Goal: Communication & Community: Connect with others

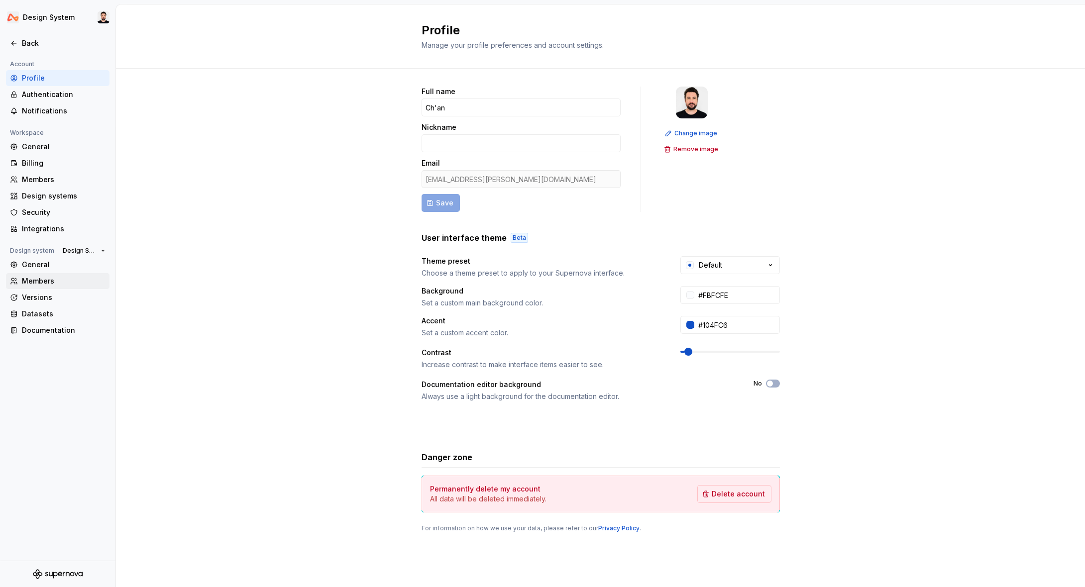
click at [36, 280] on div "Members" at bounding box center [64, 281] width 84 height 10
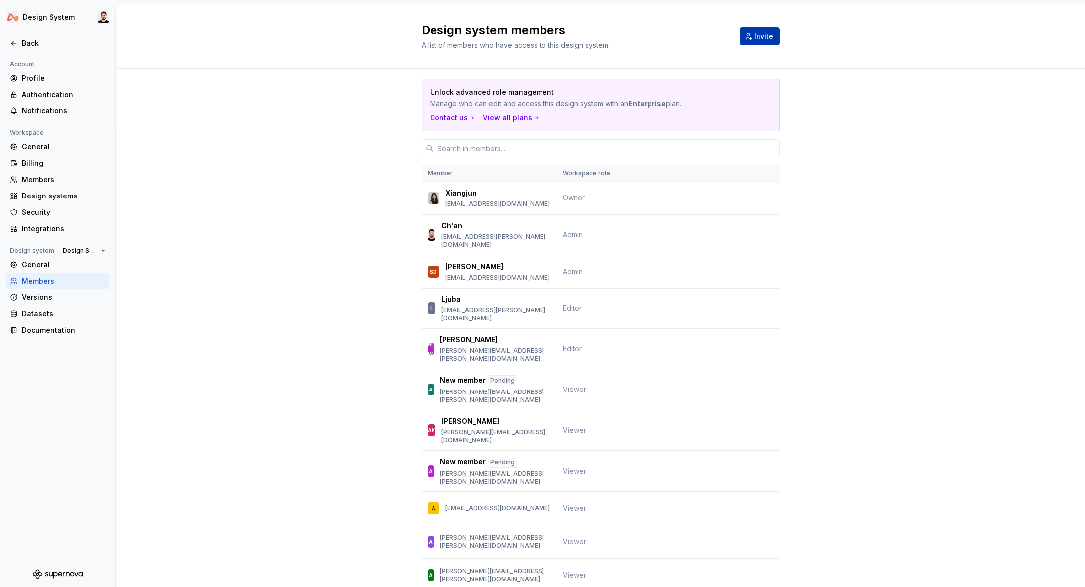
click at [774, 33] on button "Invite" at bounding box center [759, 36] width 40 height 18
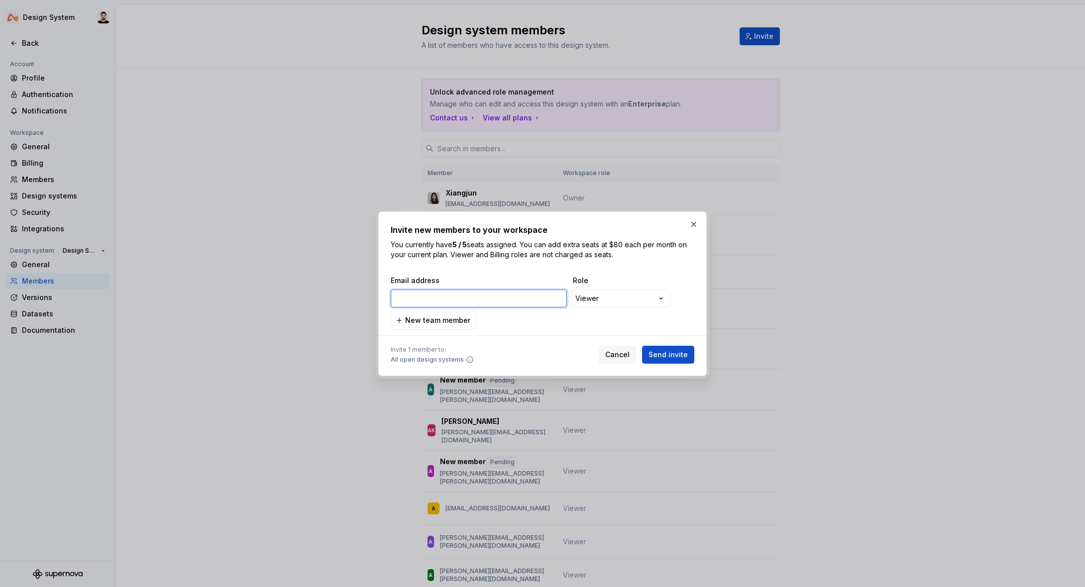
paste input "[EMAIL_ADDRESS][DOMAIN_NAME]"
type input "[EMAIL_ADDRESS][DOMAIN_NAME]"
click at [437, 318] on span "New team member" at bounding box center [437, 320] width 65 height 10
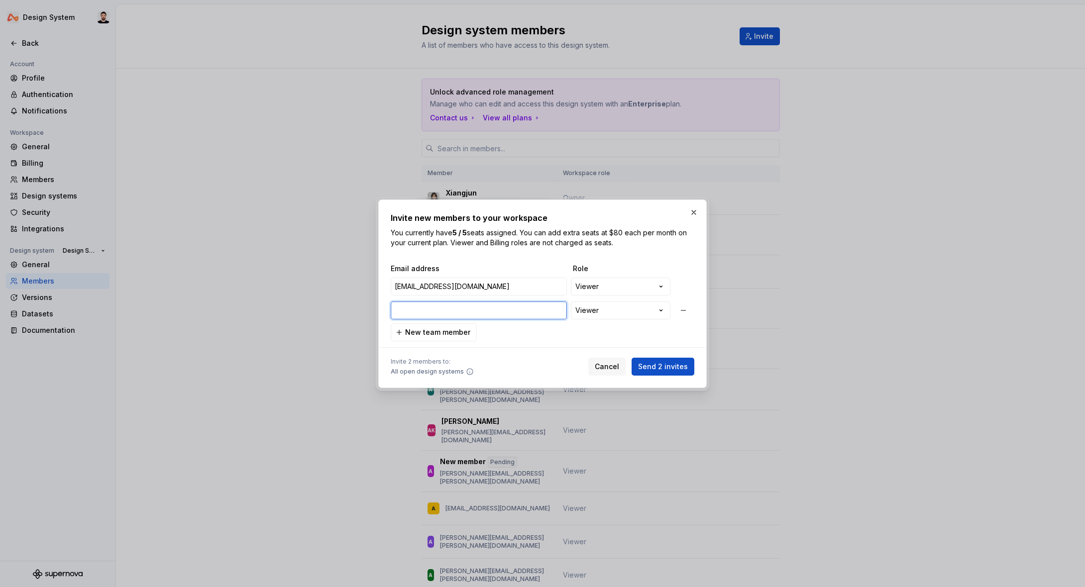
paste input "[PERSON_NAME][EMAIL_ADDRESS][DOMAIN_NAME]"
type input "[PERSON_NAME][EMAIL_ADDRESS][DOMAIN_NAME]"
click at [447, 326] on button "New team member" at bounding box center [434, 332] width 86 height 18
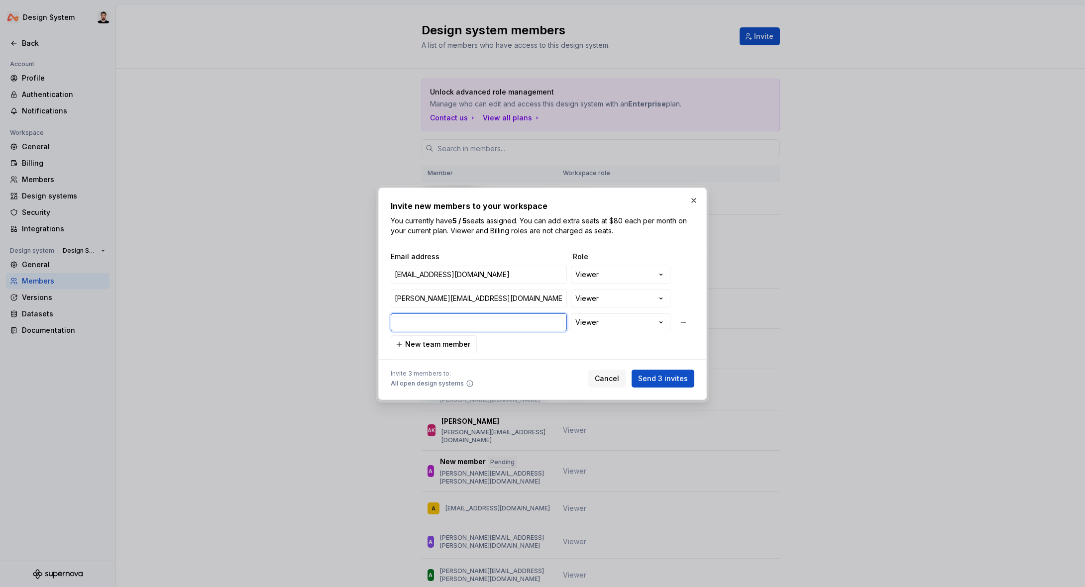
paste input "[EMAIL_ADDRESS][DOMAIN_NAME]"
type input "[EMAIL_ADDRESS][DOMAIN_NAME]"
click at [432, 341] on span "New team member" at bounding box center [437, 344] width 65 height 10
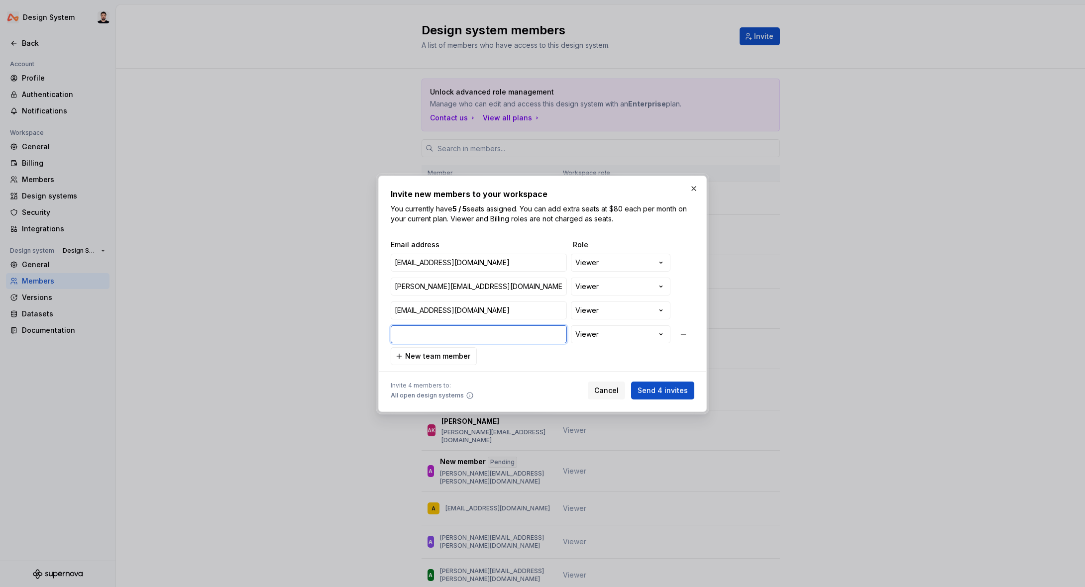
paste input "[PERSON_NAME][EMAIL_ADDRESS][DOMAIN_NAME]"
type input "[PERSON_NAME][EMAIL_ADDRESS][DOMAIN_NAME]"
click at [449, 356] on span "New team member" at bounding box center [437, 356] width 65 height 10
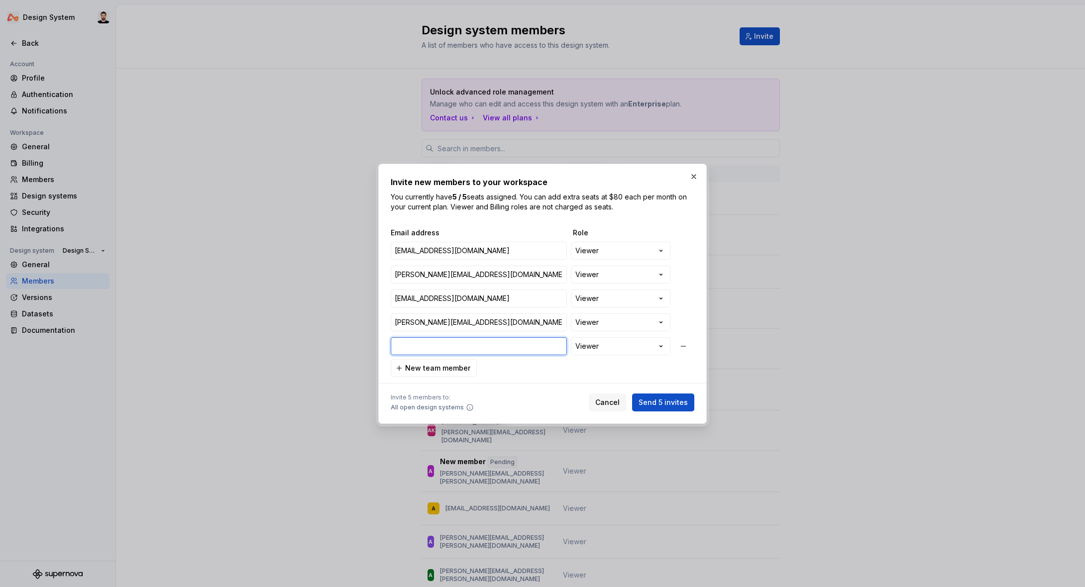
paste input "[PERSON_NAME][EMAIL_ADDRESS][DOMAIN_NAME]"
type input "[PERSON_NAME][EMAIL_ADDRESS][DOMAIN_NAME]"
click at [431, 363] on span "New team member" at bounding box center [437, 368] width 65 height 10
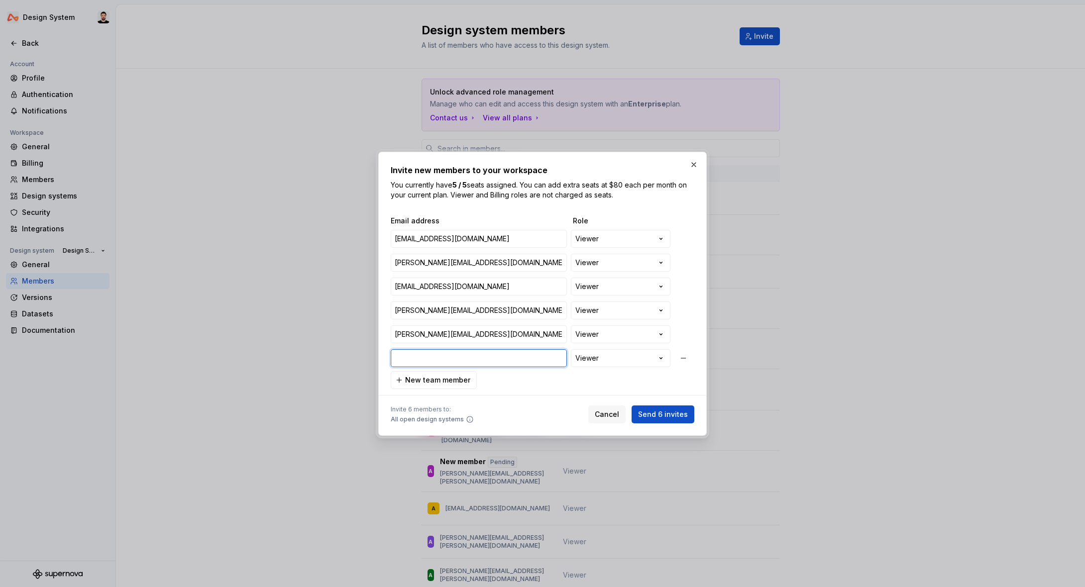
paste input "[PERSON_NAME][EMAIL_ADDRESS][DOMAIN_NAME]"
type input "[PERSON_NAME][EMAIL_ADDRESS][DOMAIN_NAME]"
click at [658, 413] on span "Send 6 invites" at bounding box center [663, 415] width 50 height 10
